Goal: Use online tool/utility: Utilize a website feature to perform a specific function

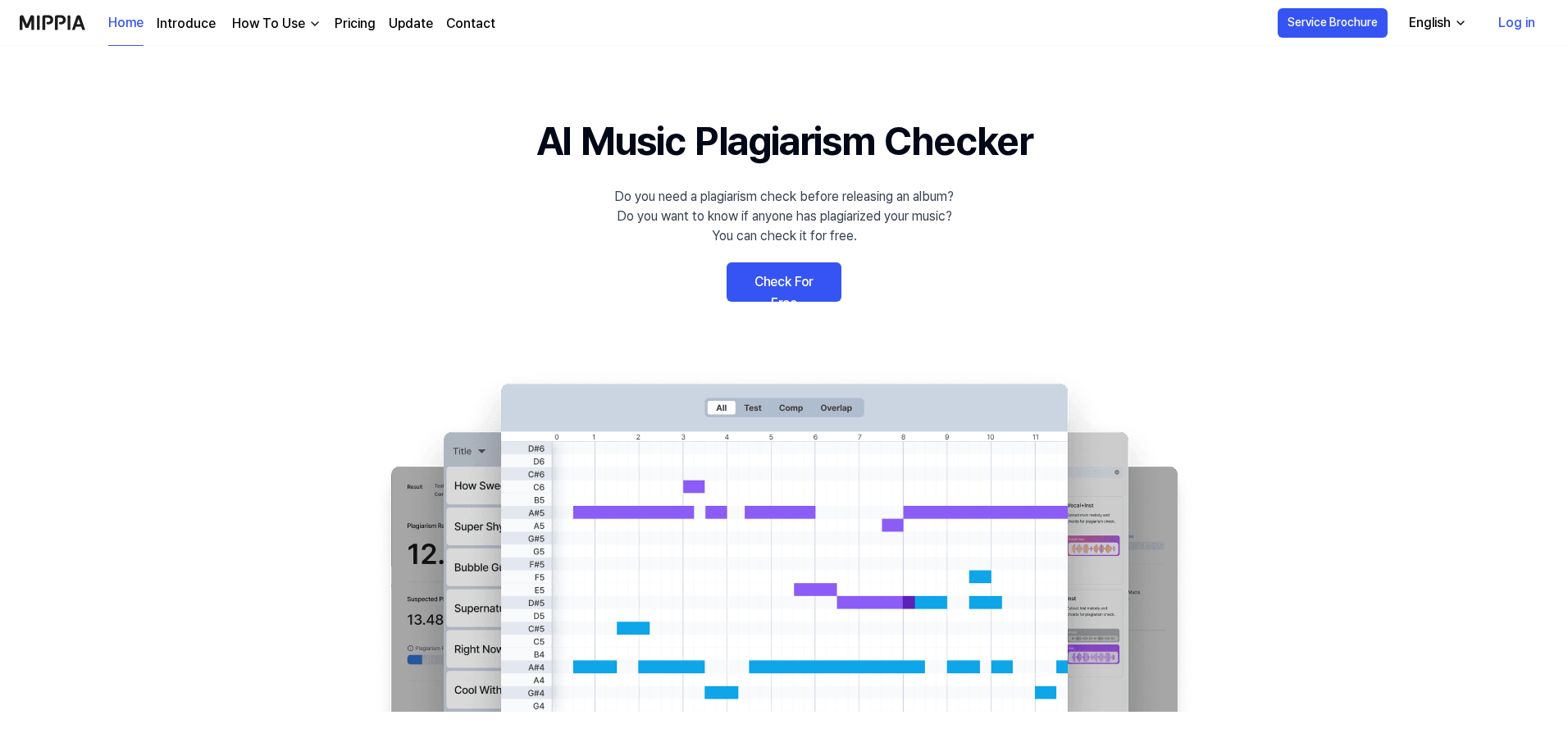
click at [789, 283] on link "Check For Free" at bounding box center [784, 282] width 114 height 39
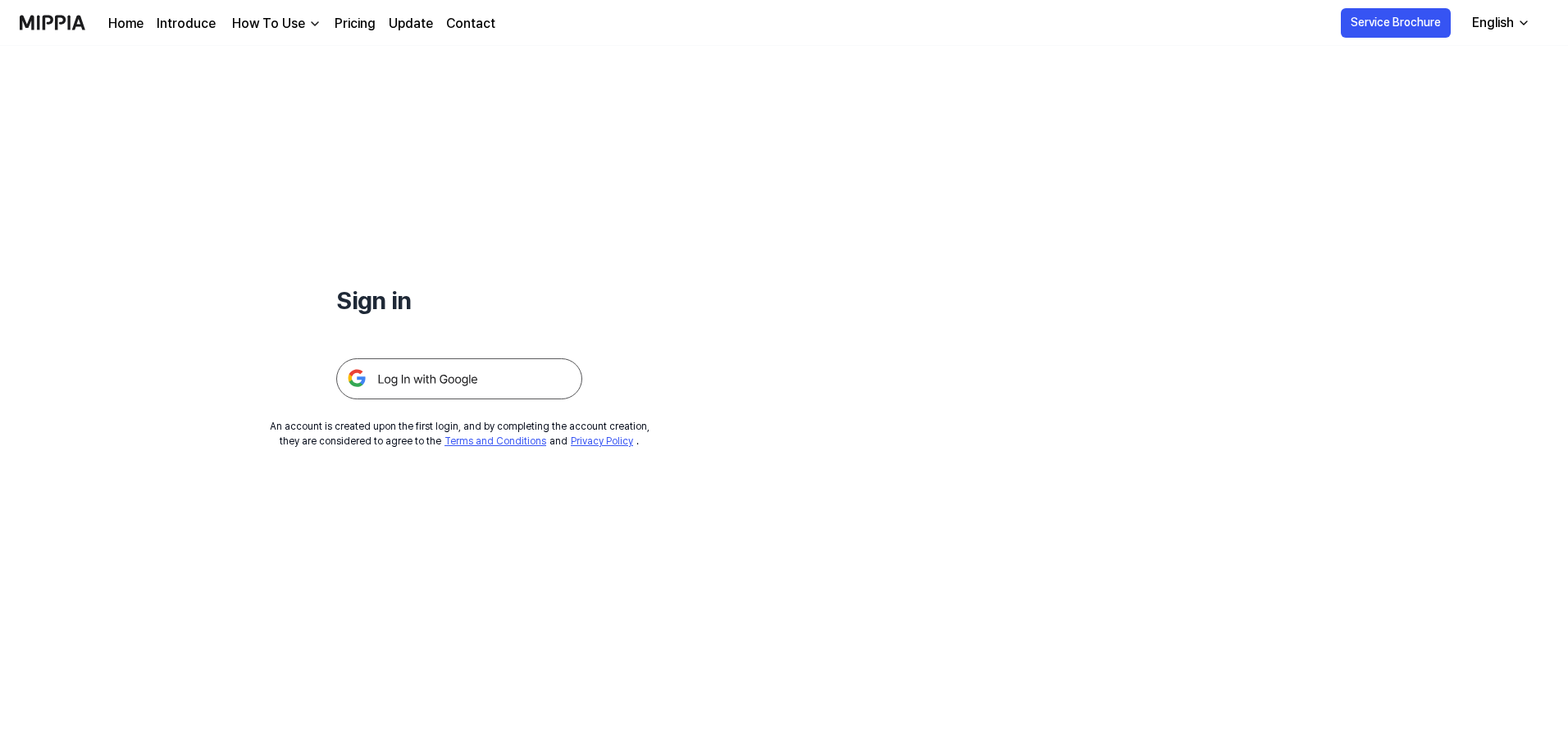
click at [415, 381] on img at bounding box center [460, 379] width 246 height 41
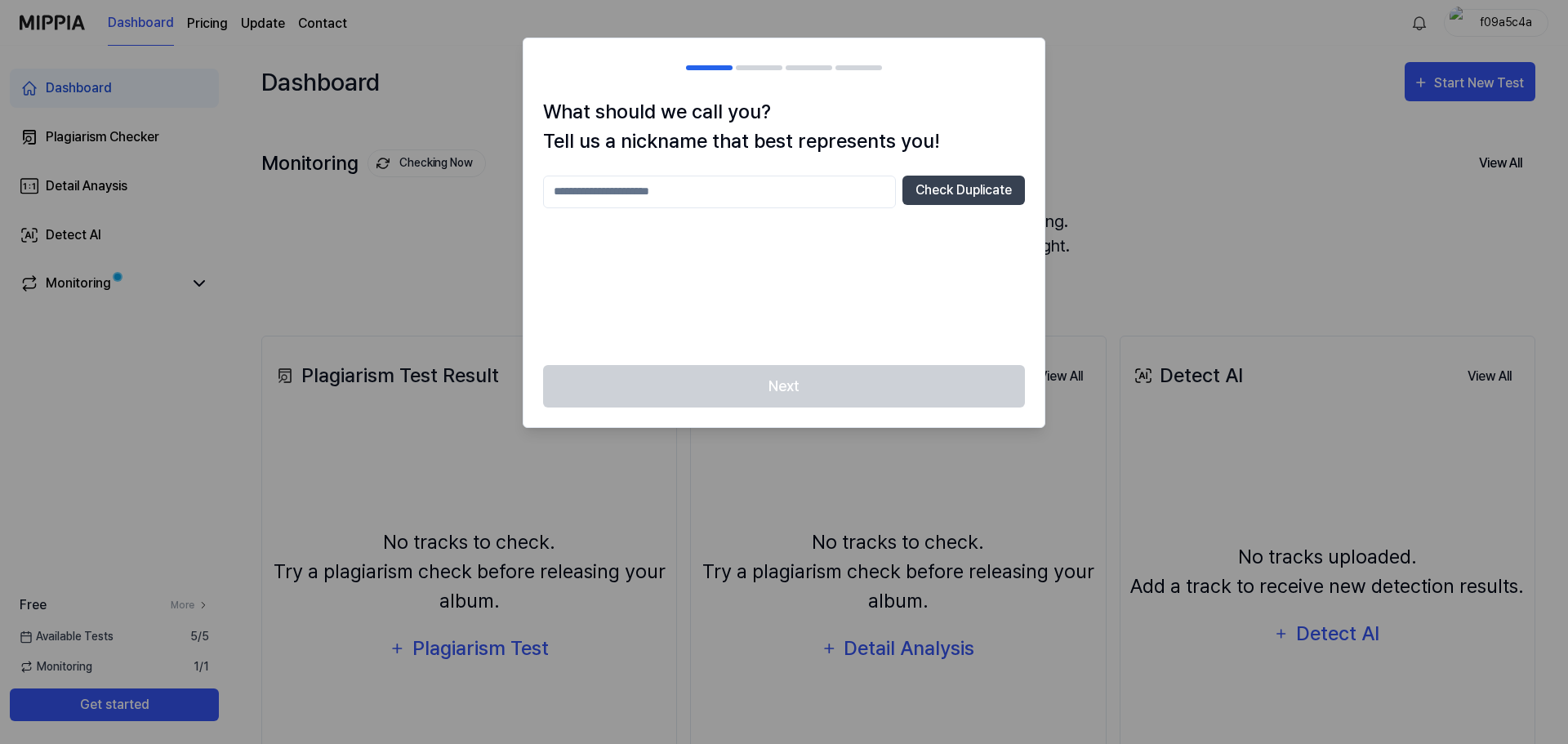
click at [614, 189] on input "text" at bounding box center [720, 191] width 353 height 33
type input "*******"
click at [923, 175] on button "Check Duplicate" at bounding box center [964, 190] width 122 height 29
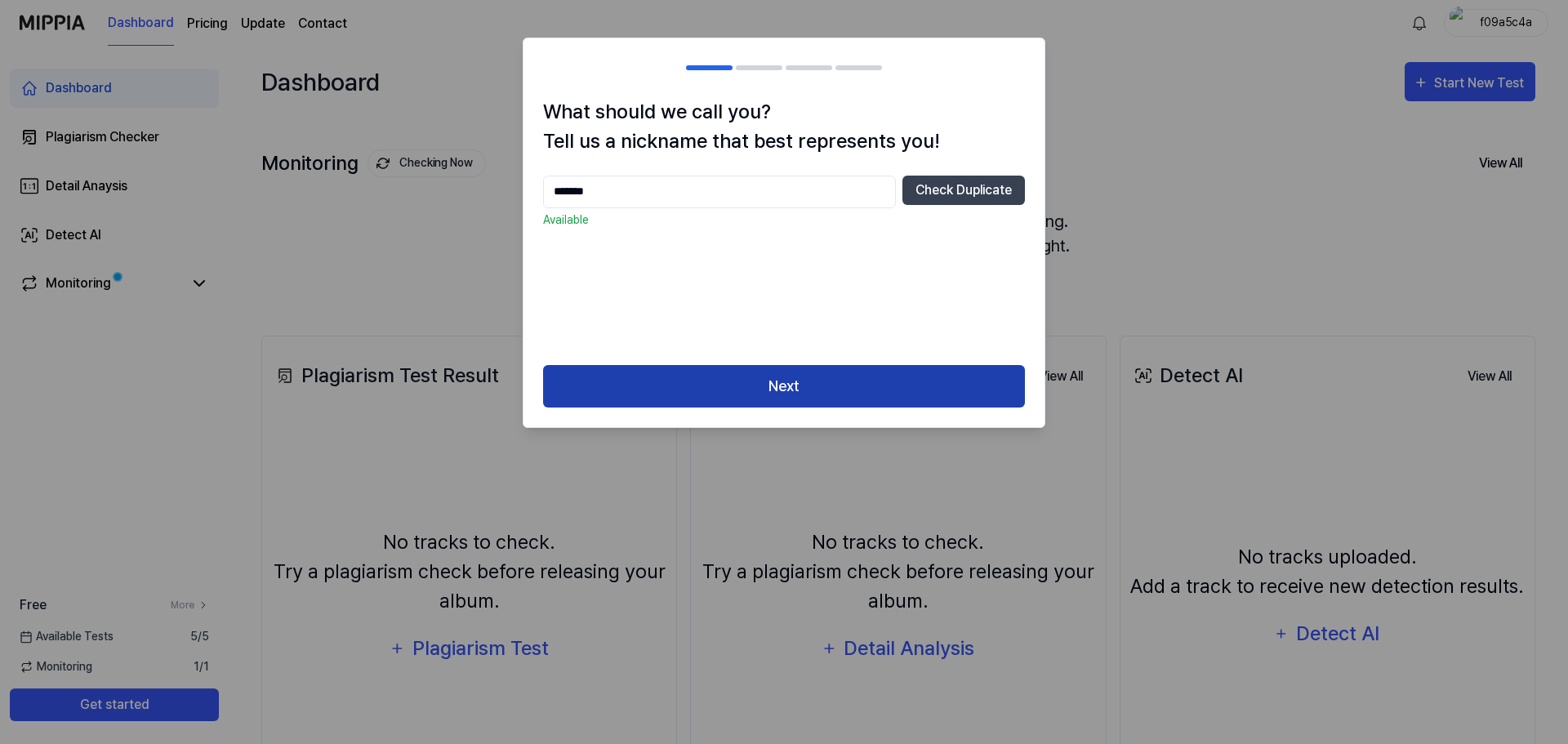
click at [757, 381] on button "Next" at bounding box center [784, 386] width 482 height 43
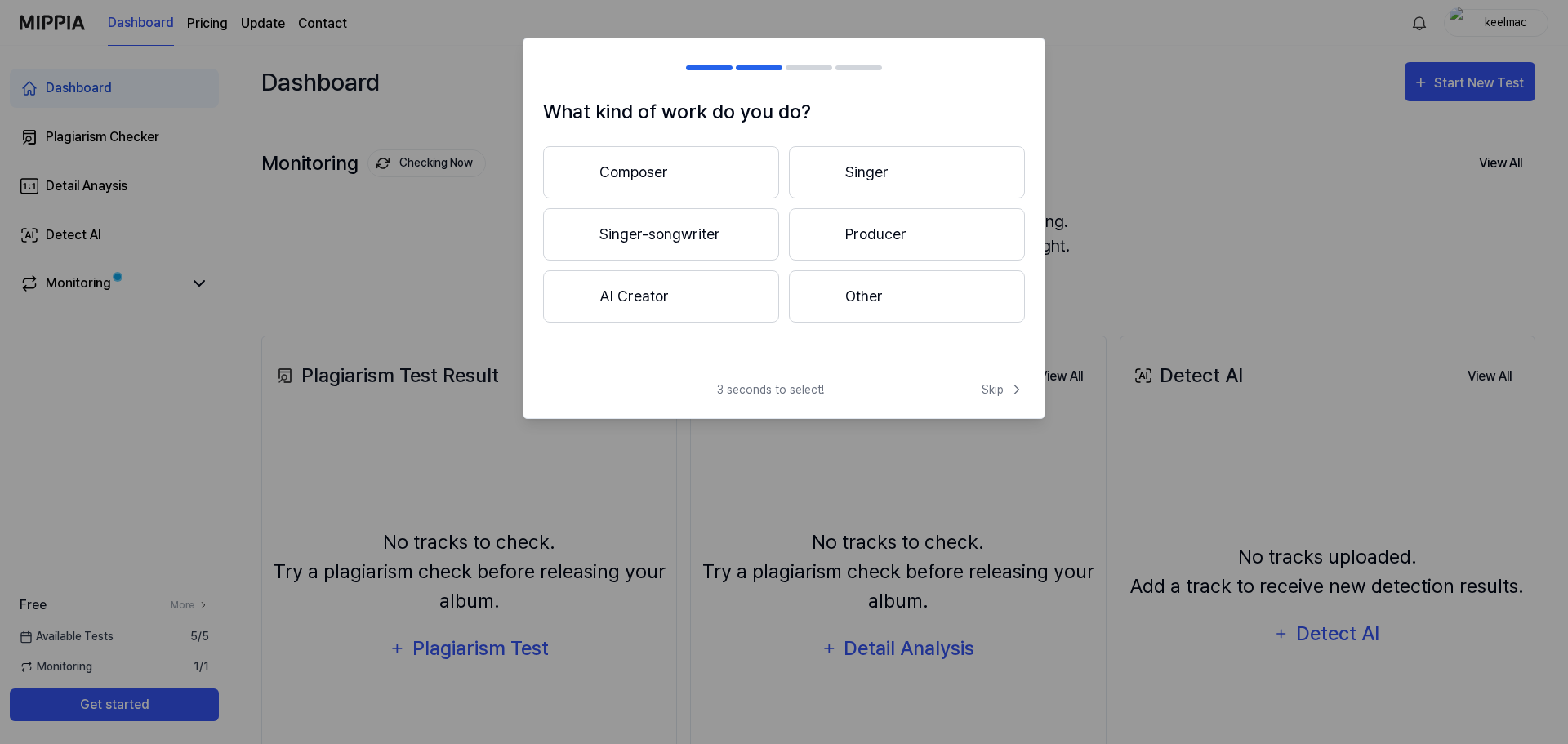
click at [629, 173] on button "Composer" at bounding box center [661, 173] width 236 height 52
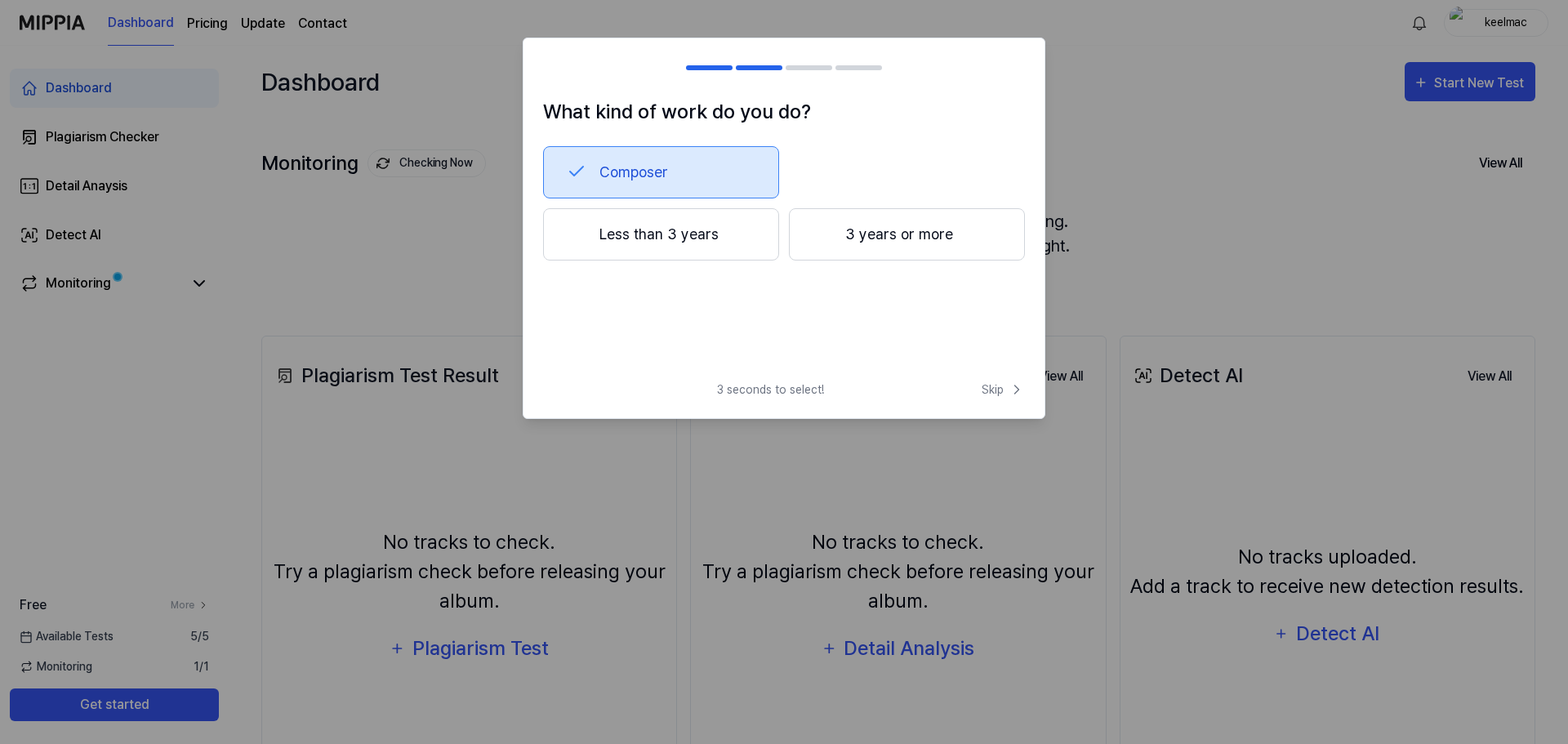
click at [646, 229] on button "Less than 3 years" at bounding box center [661, 234] width 236 height 52
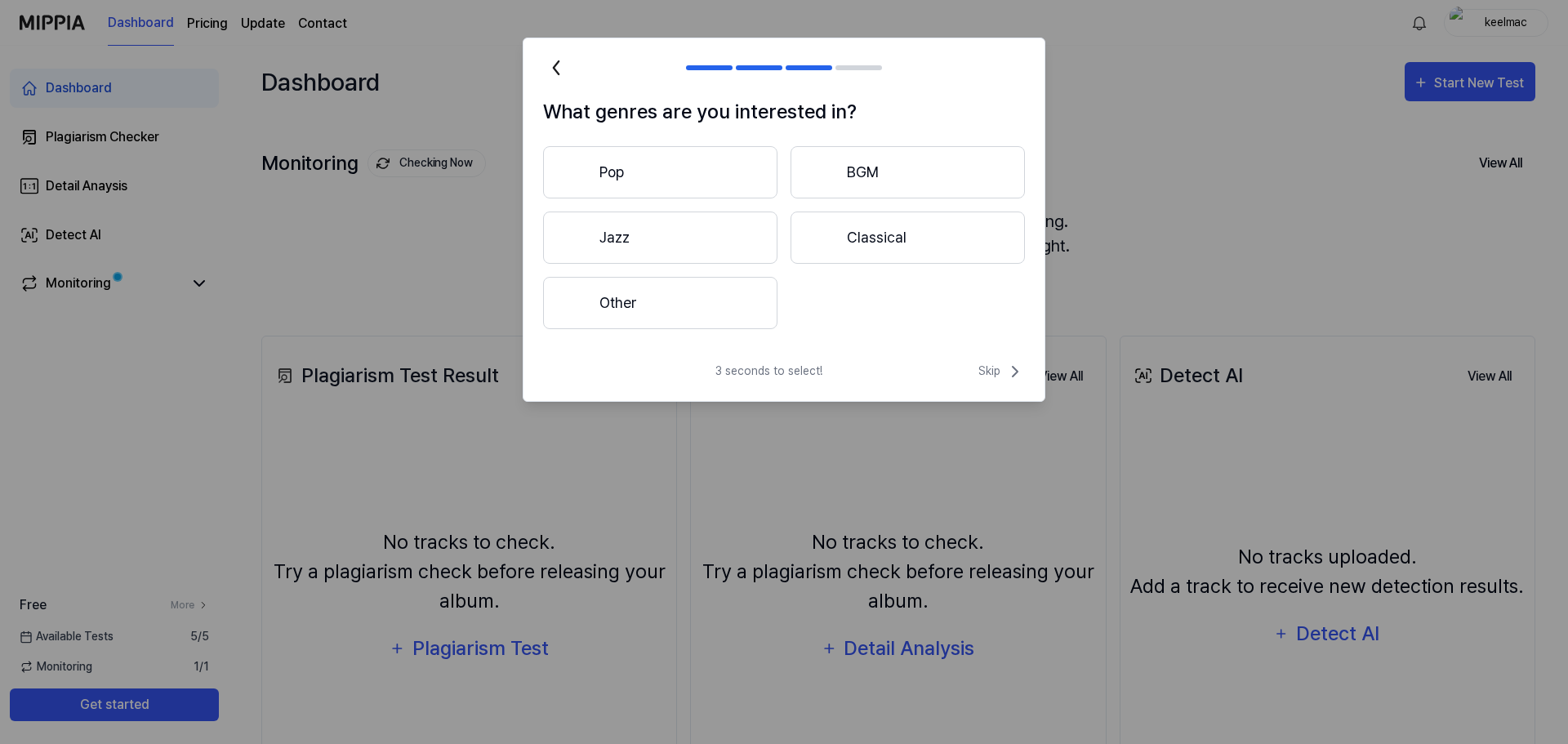
click at [632, 305] on button "Other" at bounding box center [660, 303] width 234 height 52
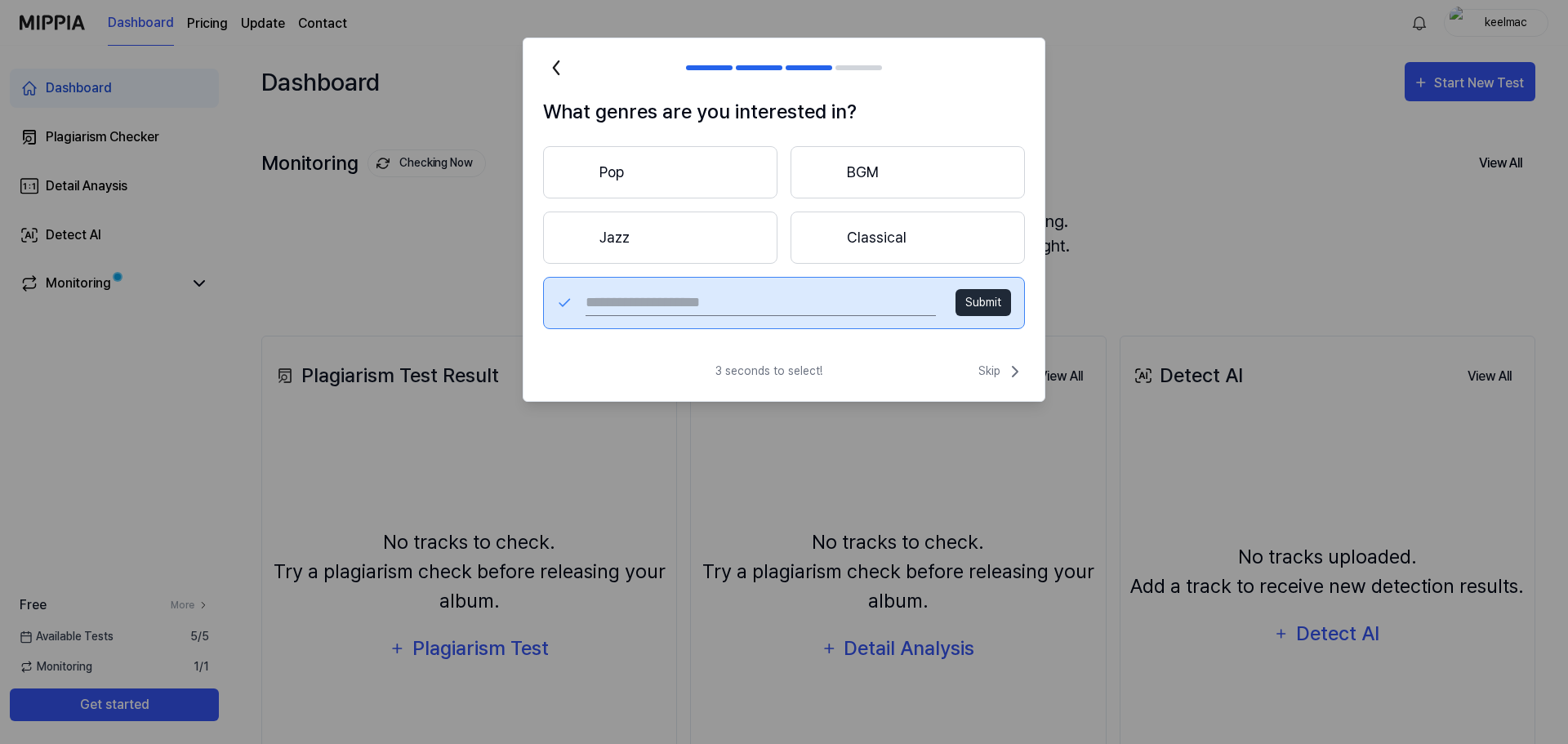
click at [657, 314] on input "text" at bounding box center [760, 303] width 350 height 26
type input "*******"
click at [985, 298] on button "Submit" at bounding box center [982, 302] width 55 height 27
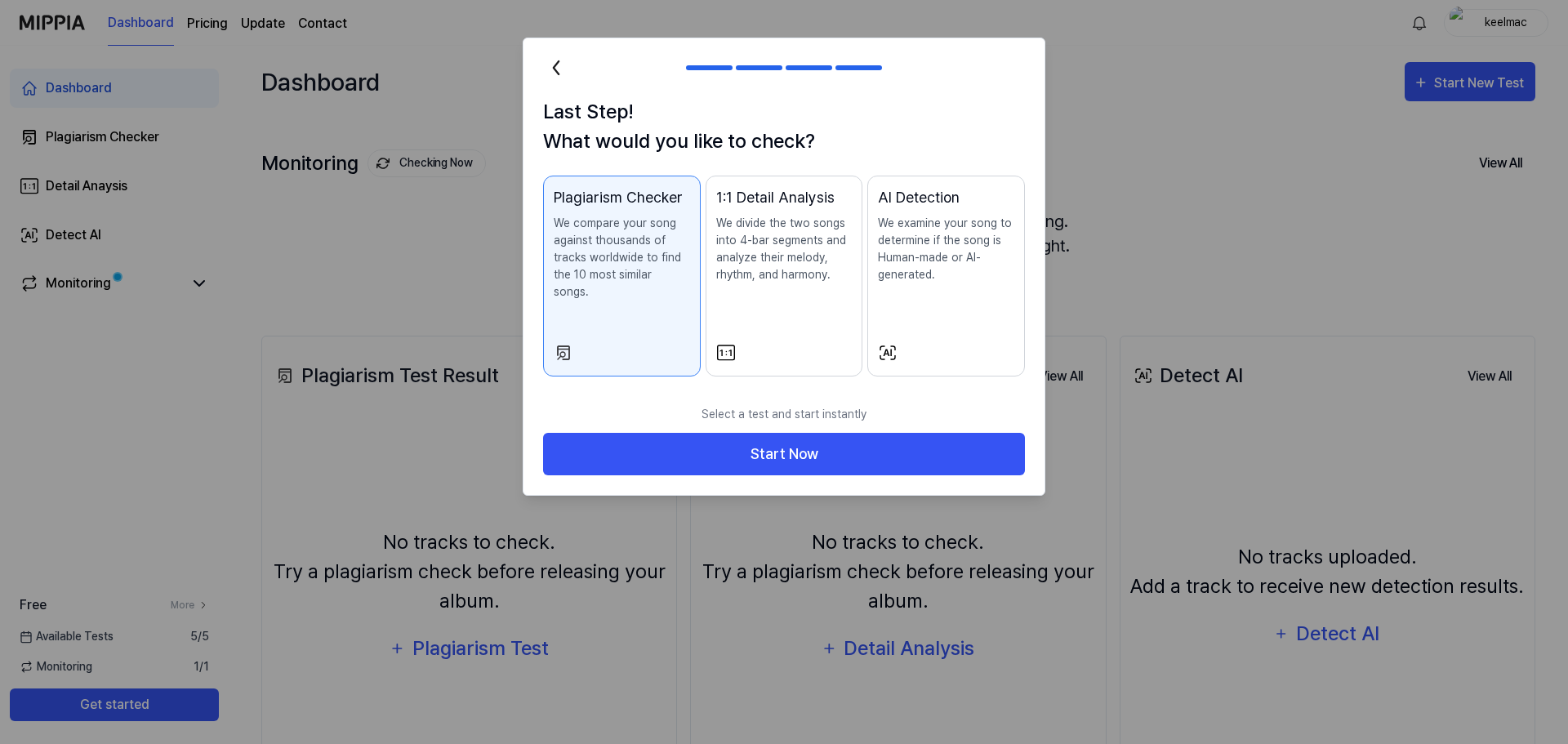
click at [939, 290] on div "AI Detection We examine your song to determine if the song is Human-made or AI-…" at bounding box center [946, 250] width 136 height 130
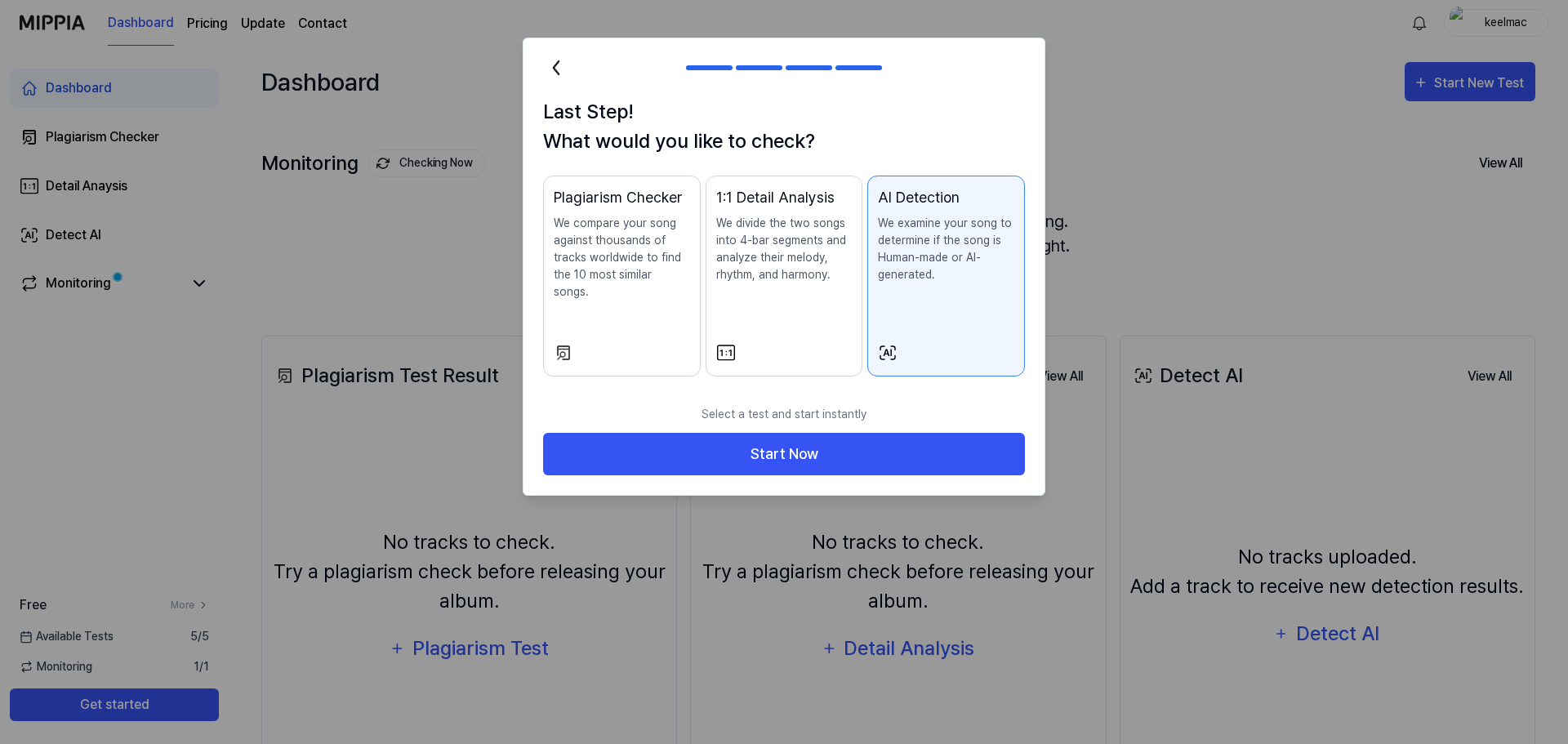
click at [792, 290] on div "1:1 Detail Analysis We divide the two songs into 4-bar segments and analyze the…" at bounding box center [784, 250] width 136 height 130
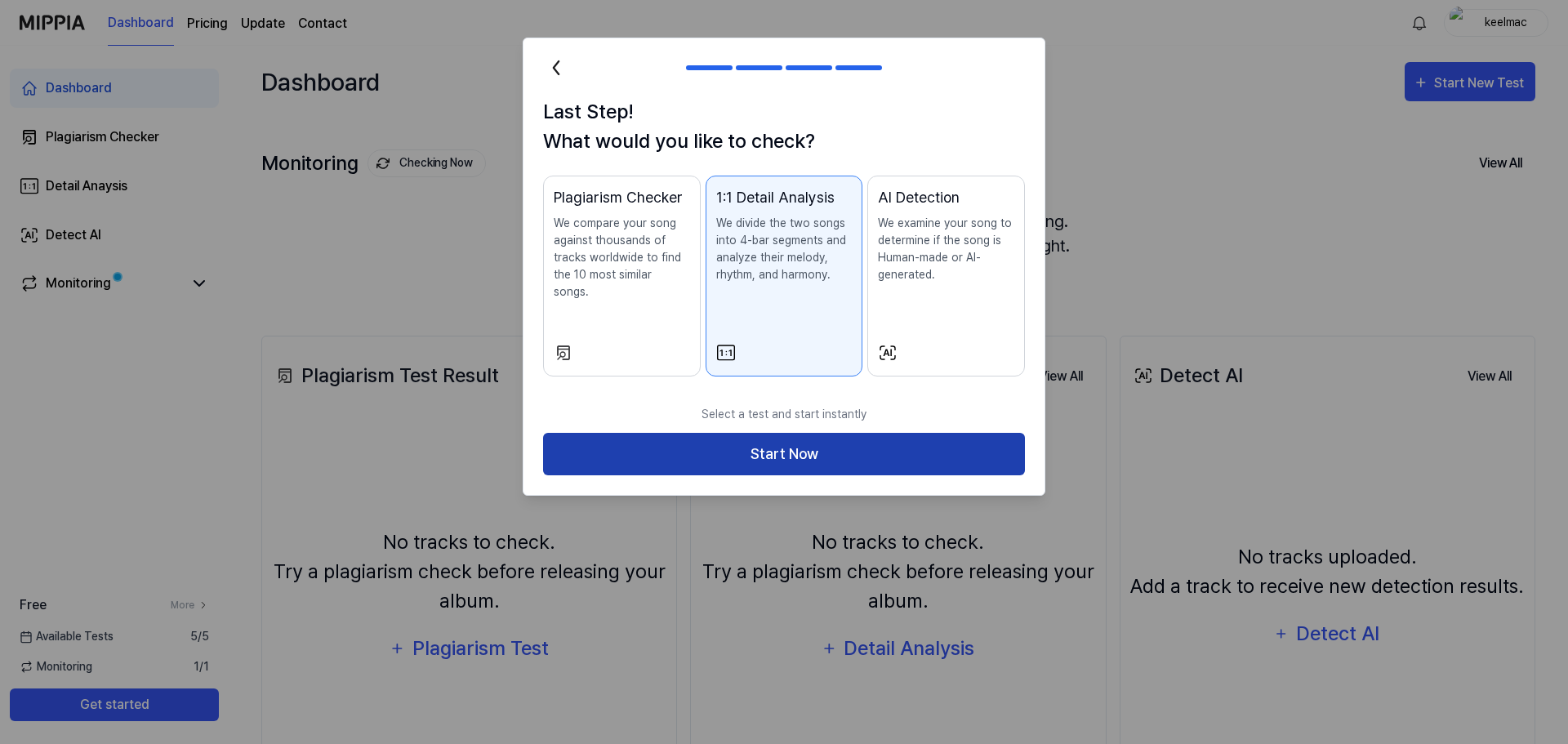
click at [778, 436] on button "Start Now" at bounding box center [784, 455] width 482 height 43
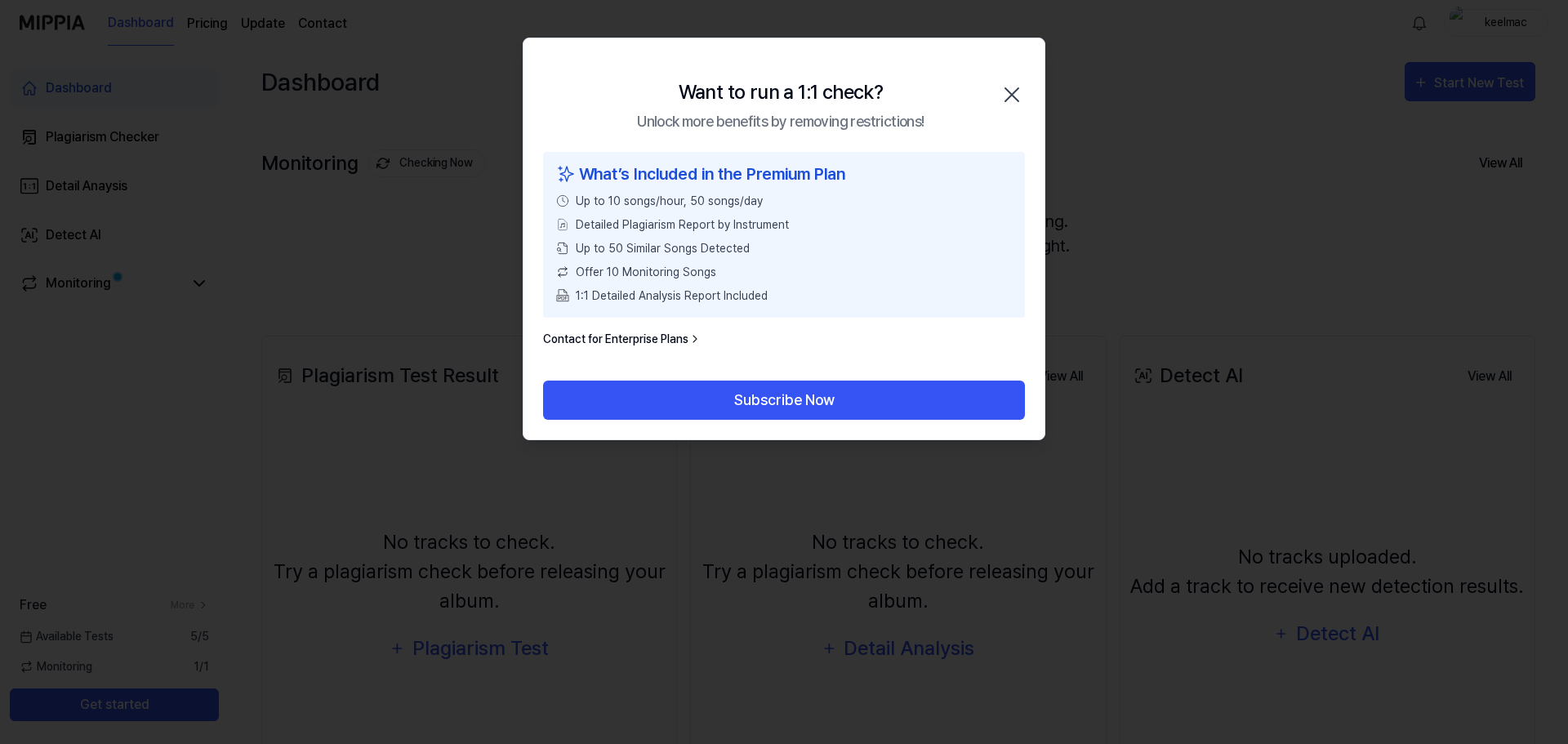
click at [1010, 88] on icon "button" at bounding box center [1012, 94] width 26 height 26
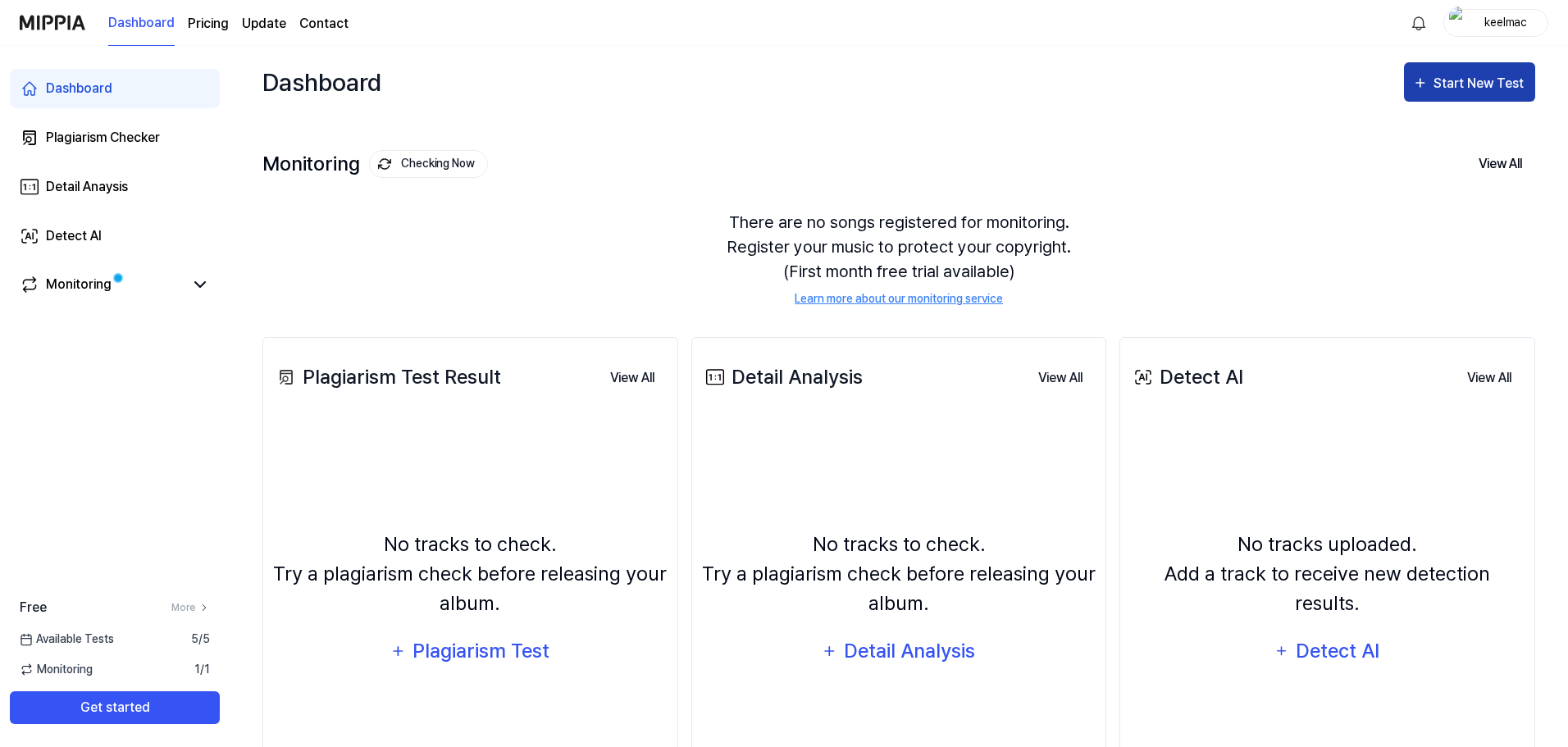
click at [1484, 86] on div "Start New Test" at bounding box center [1481, 83] width 94 height 22
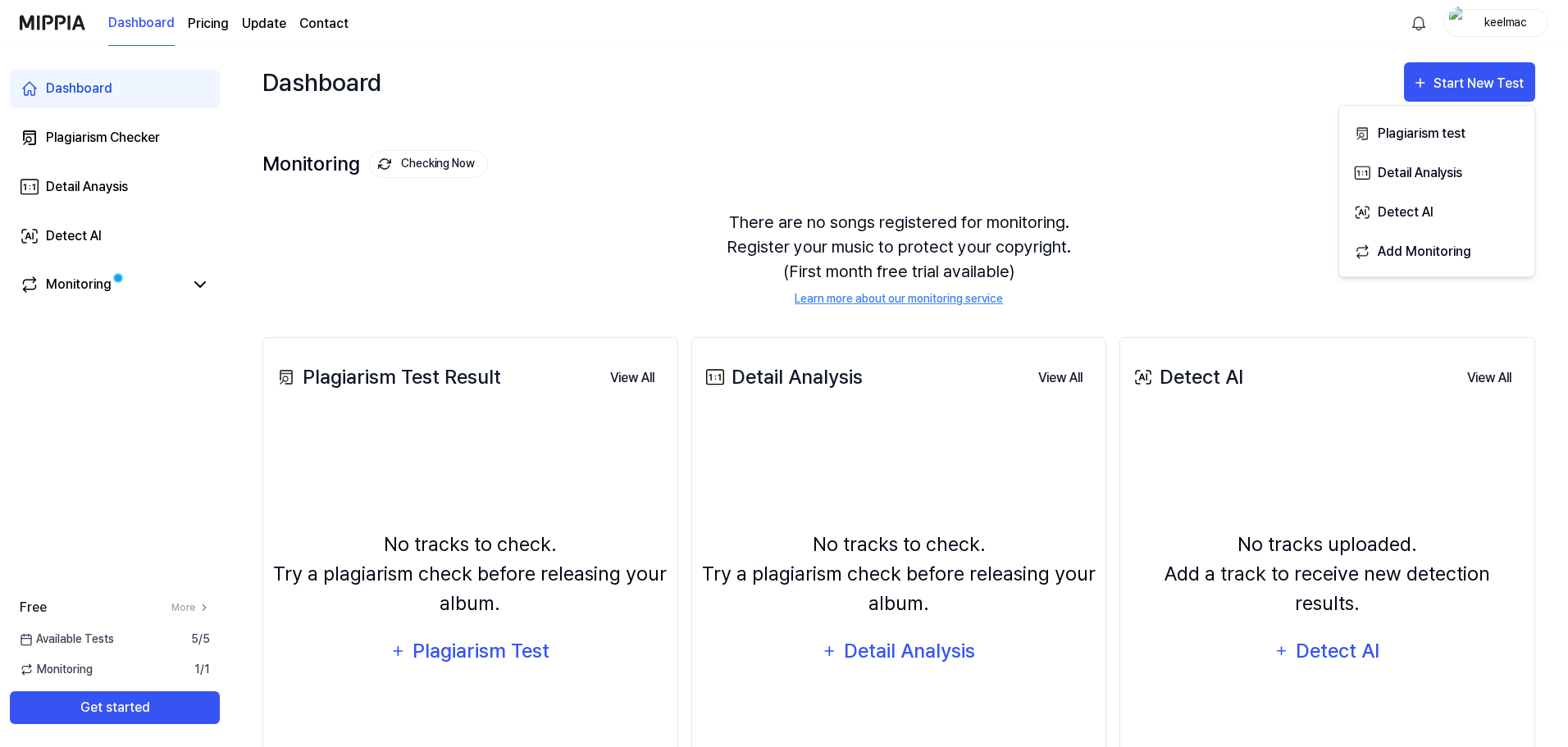
click at [1188, 116] on div "Dashboard Start New Test" at bounding box center [899, 82] width 1274 height 72
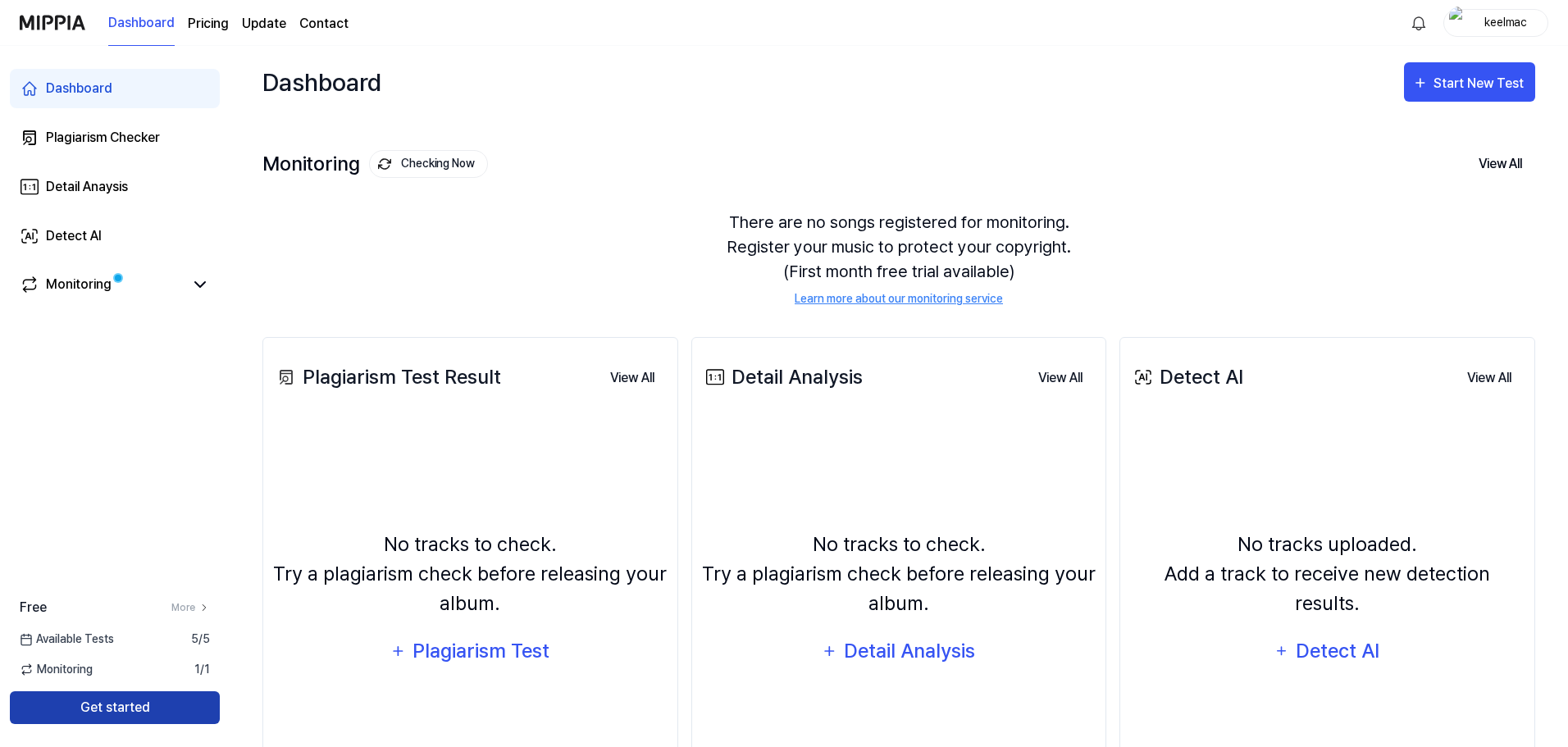
click at [122, 710] on button "Get started" at bounding box center [114, 707] width 210 height 33
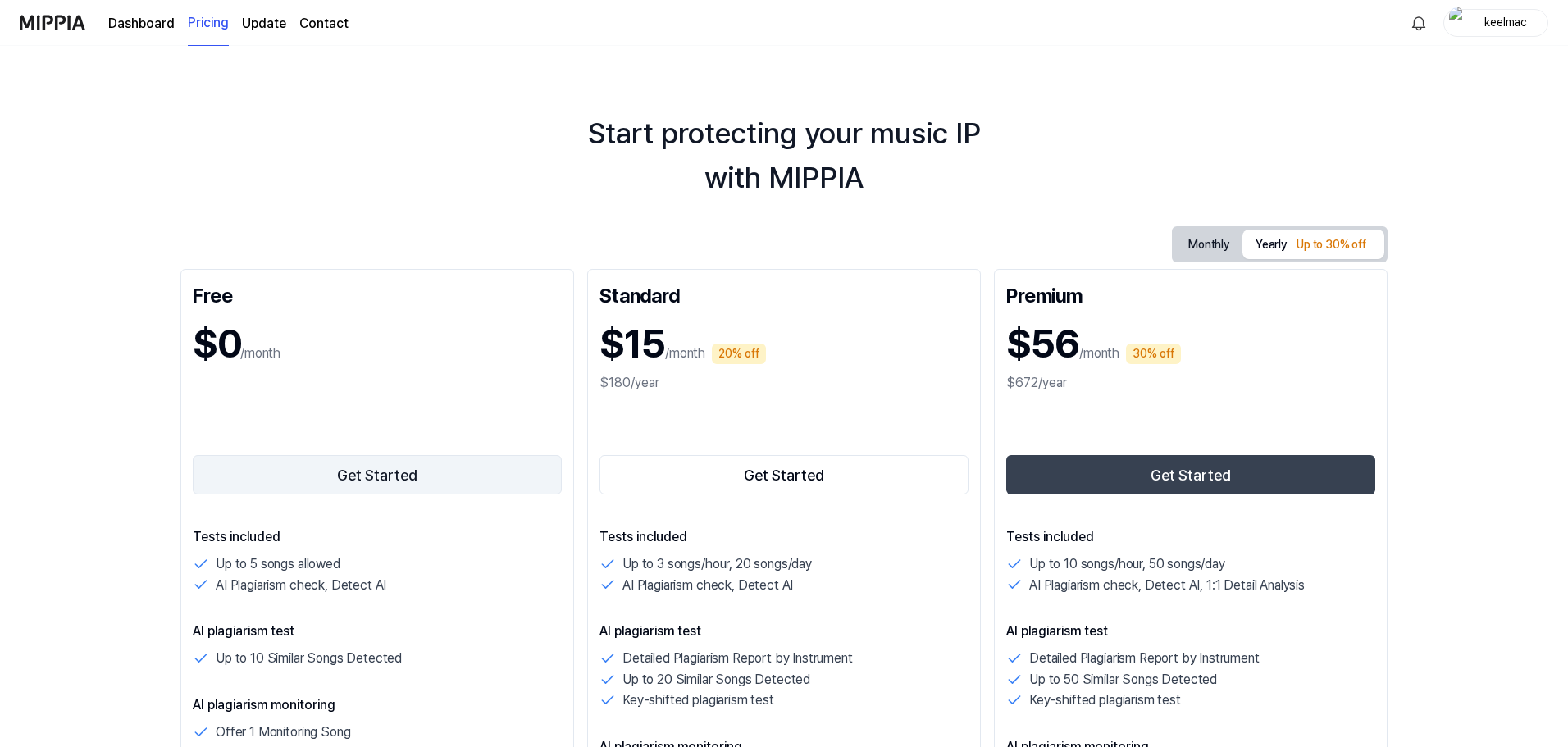
click at [368, 477] on button "Get Started" at bounding box center [378, 474] width 369 height 39
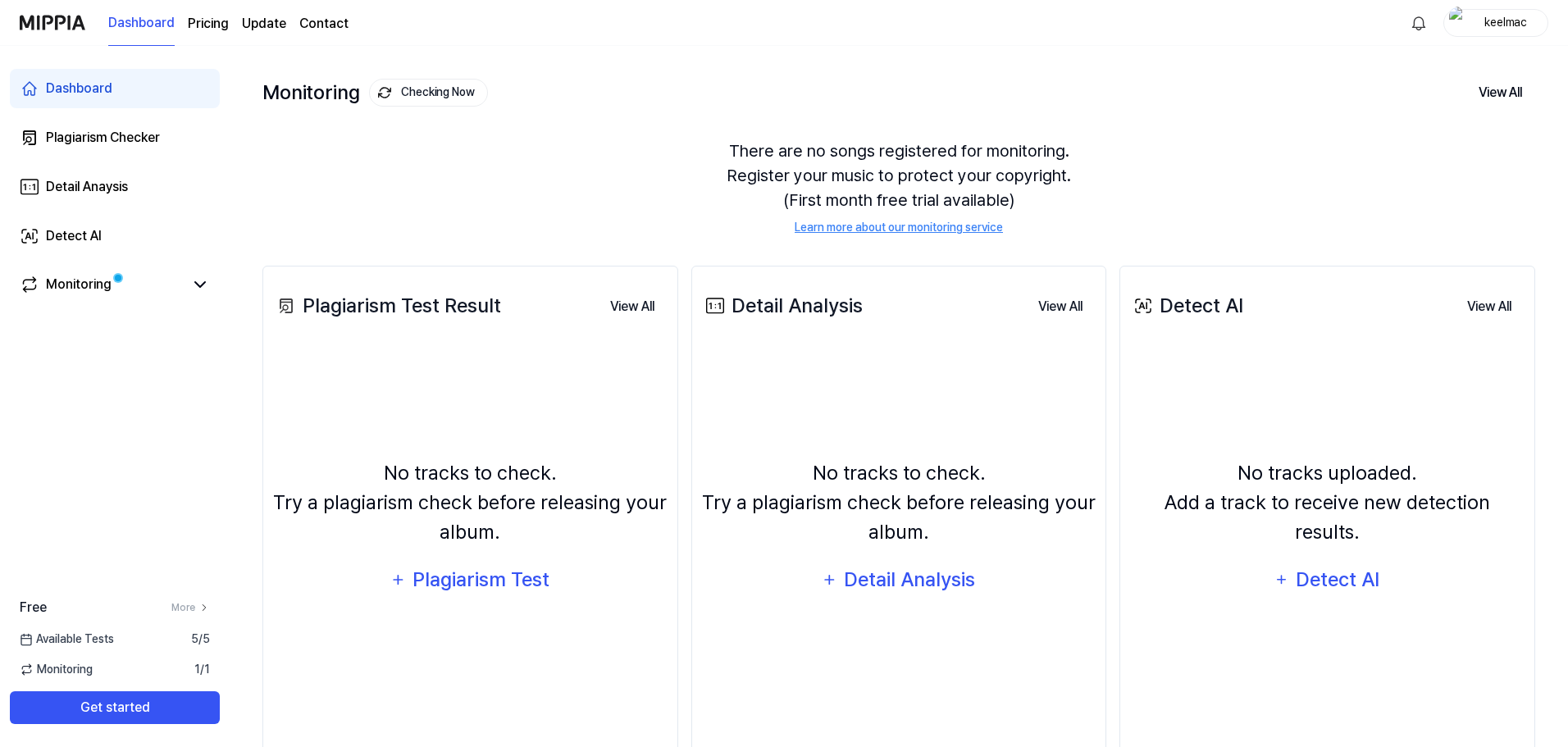
scroll to position [127, 0]
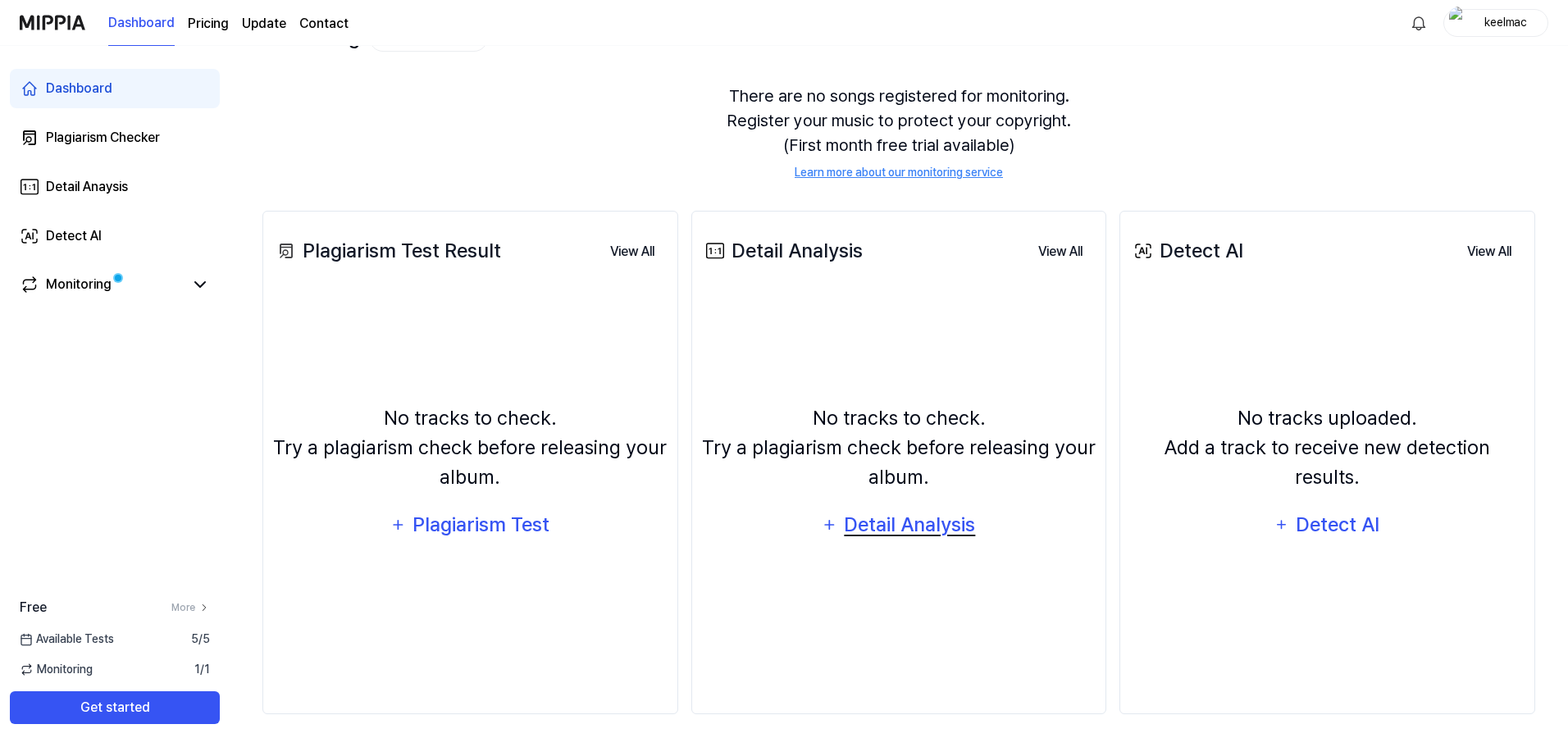
click at [902, 527] on div "Detail Analysis" at bounding box center [910, 524] width 134 height 31
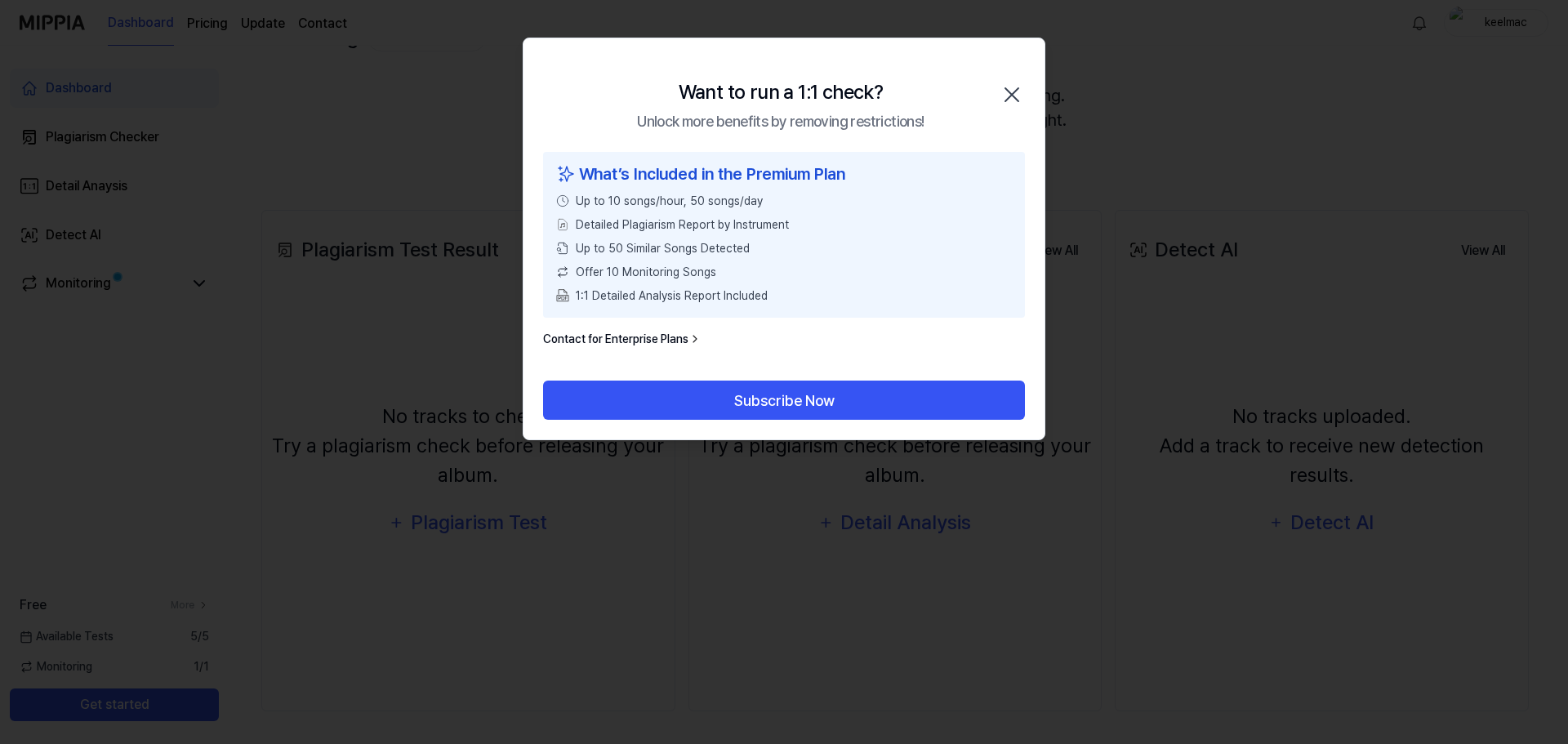
click at [1010, 94] on icon "button" at bounding box center [1012, 94] width 13 height 13
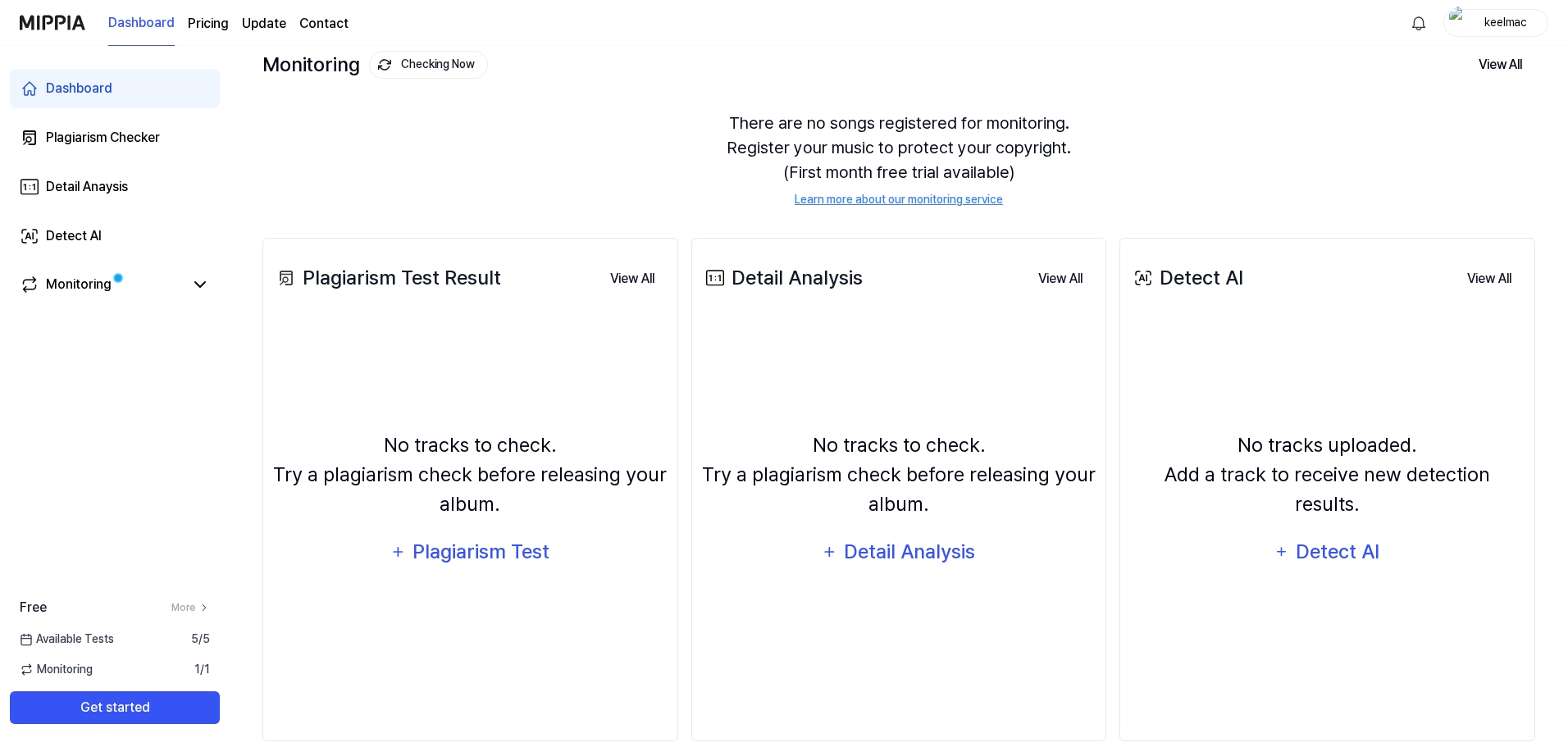
scroll to position [0, 0]
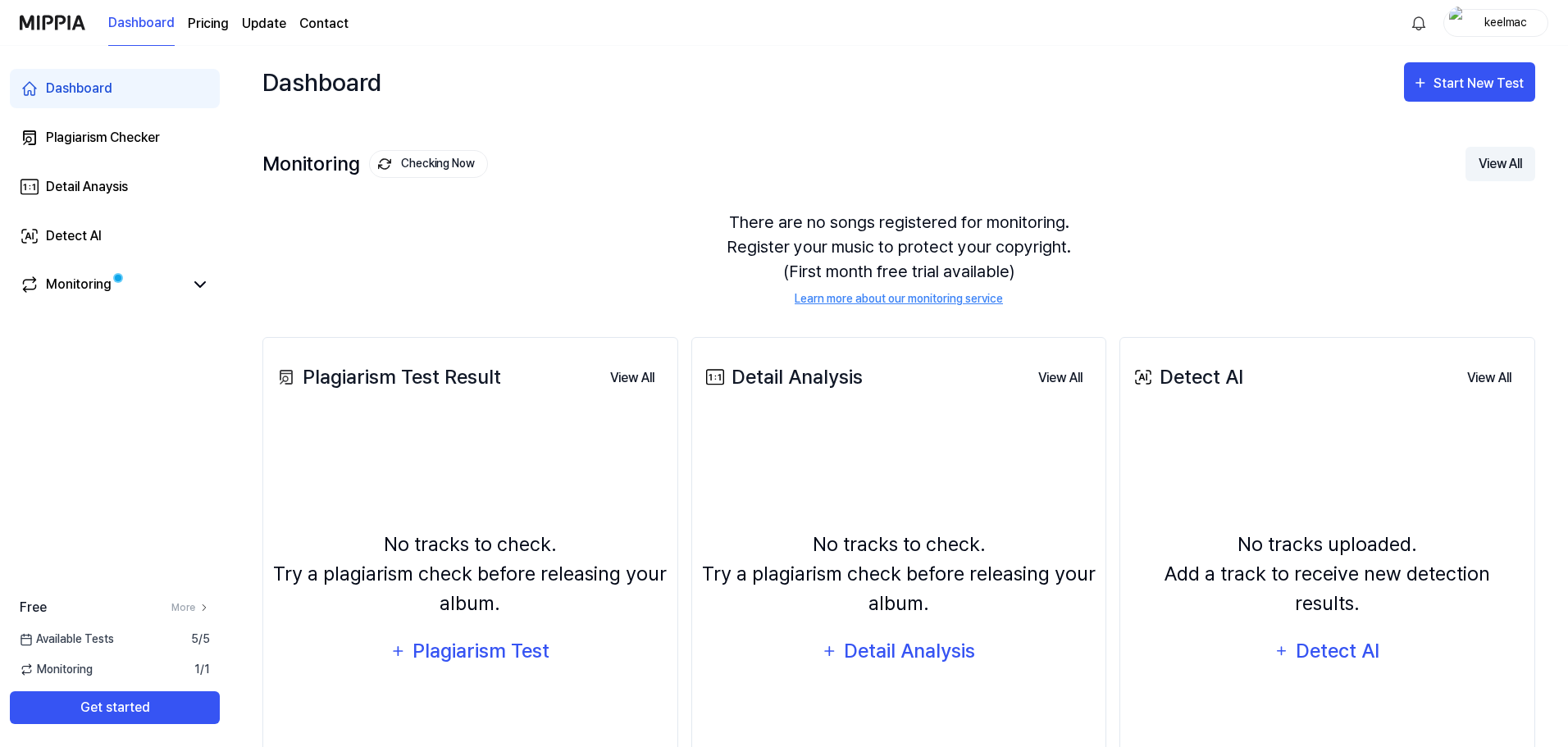
click at [1502, 156] on button "View All" at bounding box center [1500, 164] width 69 height 35
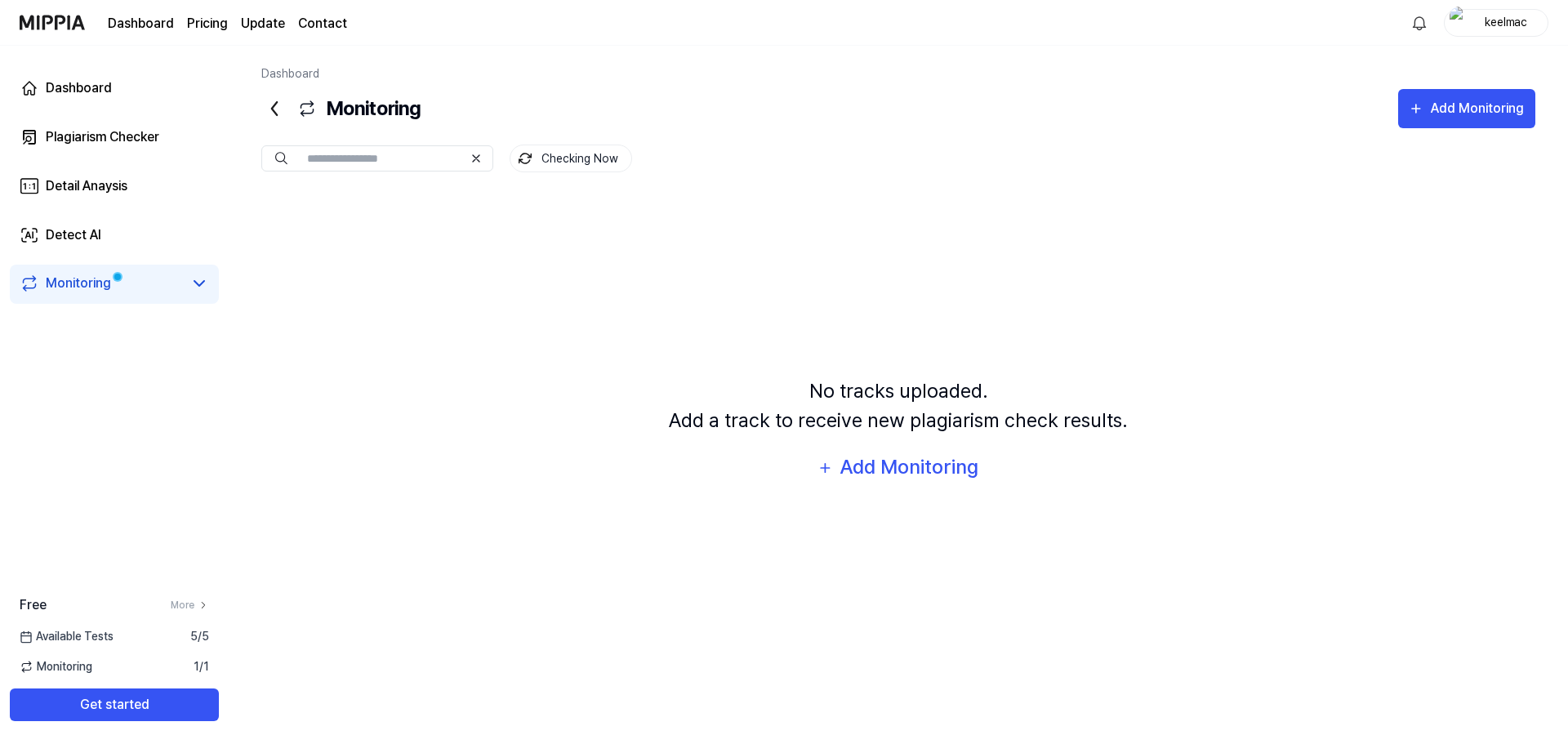
click at [473, 155] on icon at bounding box center [476, 159] width 13 height 13
click at [122, 708] on button "Get started" at bounding box center [114, 704] width 209 height 33
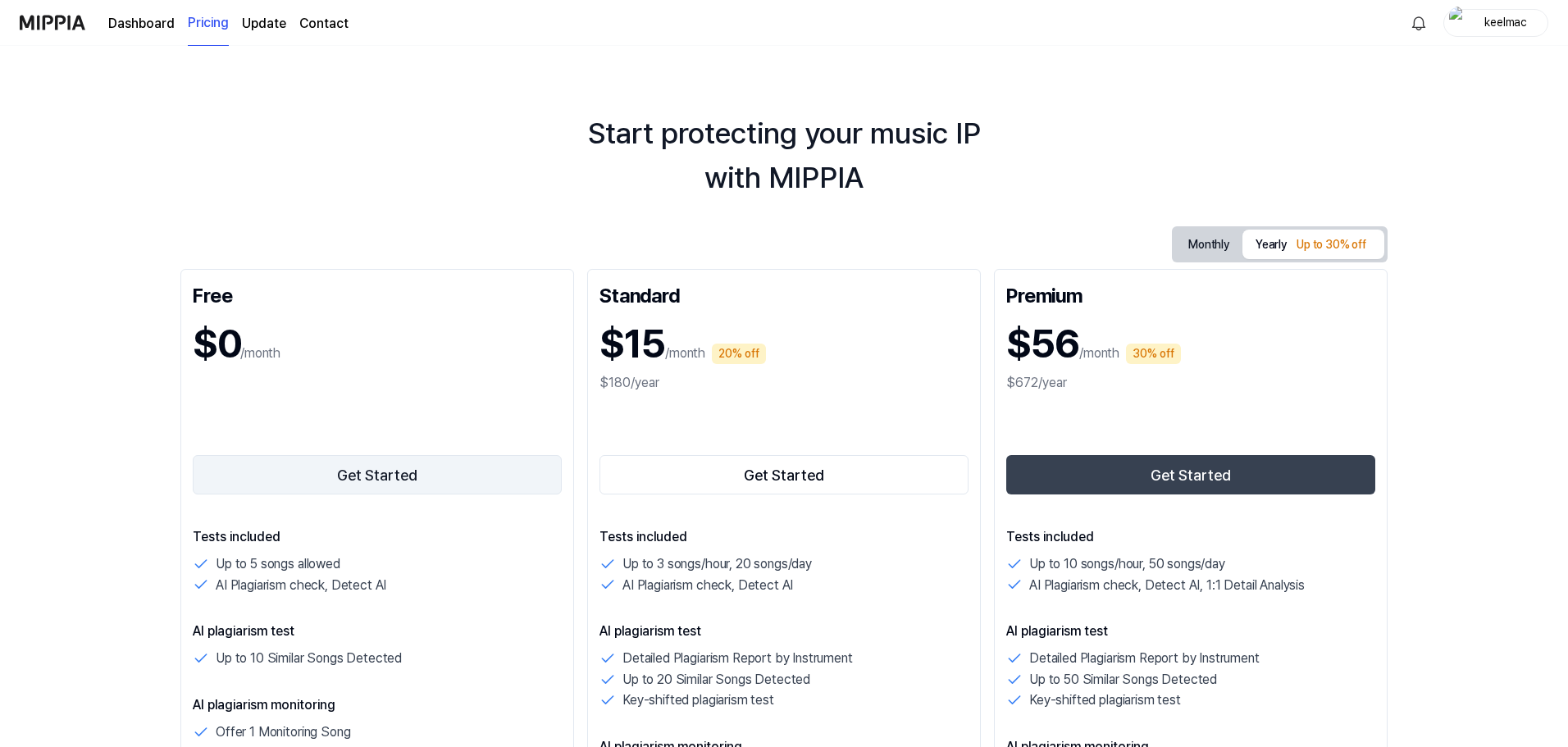
click at [396, 475] on button "Get Started" at bounding box center [378, 474] width 369 height 39
